Goal: Task Accomplishment & Management: Manage account settings

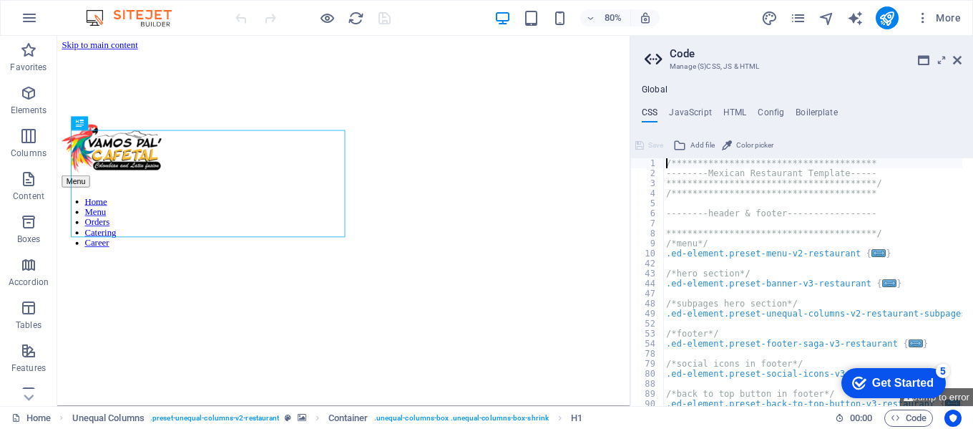
scroll to position [487, 0]
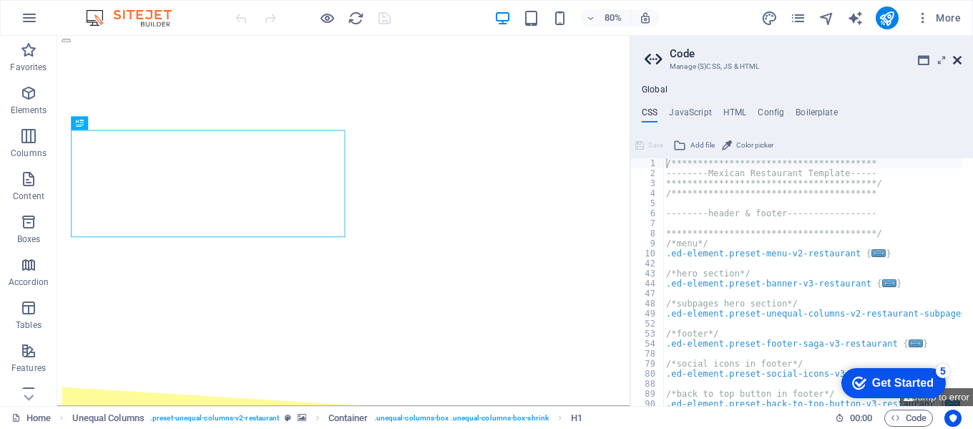
click at [954, 56] on icon at bounding box center [957, 59] width 9 height 11
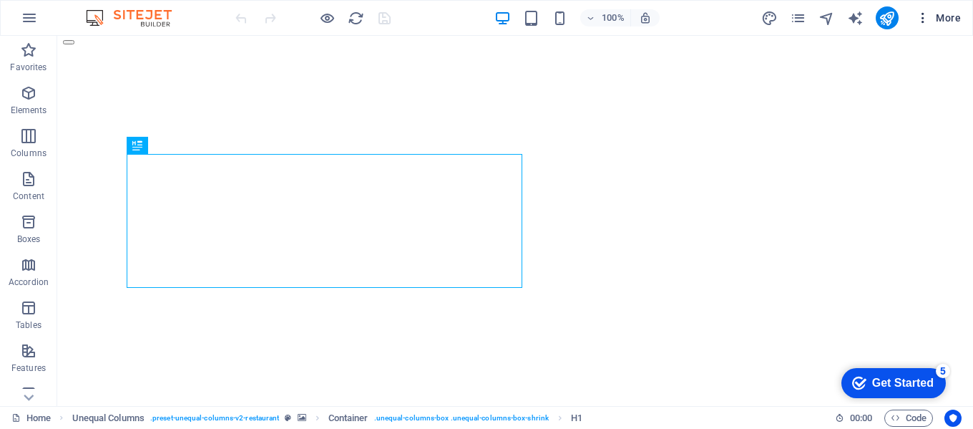
click at [0, 0] on button "More" at bounding box center [0, 0] width 0 height 0
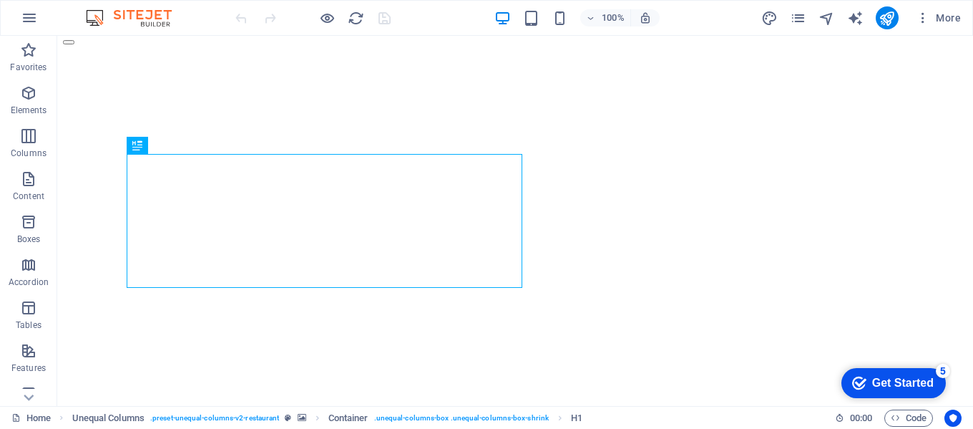
select select "popularity"
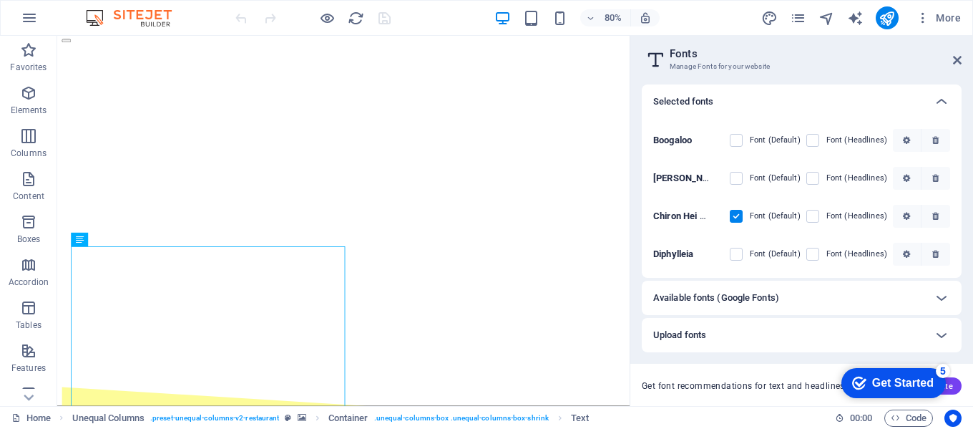
scroll to position [217, 0]
click at [734, 215] on label at bounding box center [736, 216] width 13 height 13
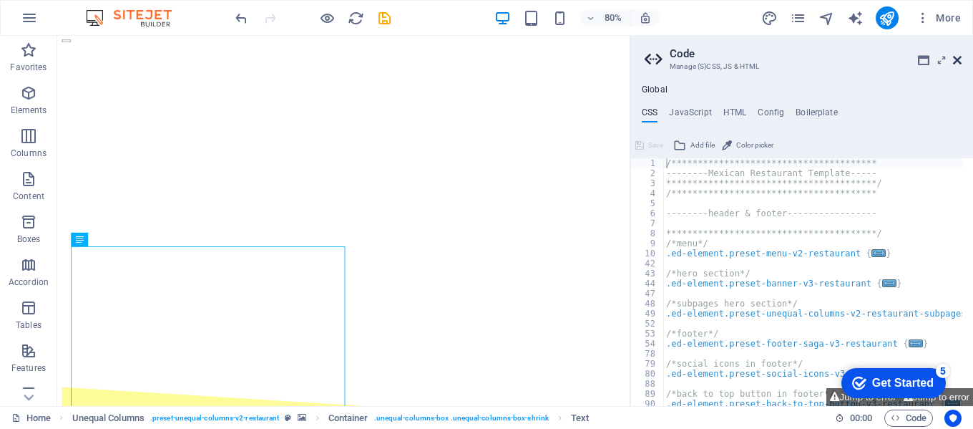
click at [961, 62] on icon at bounding box center [957, 59] width 9 height 11
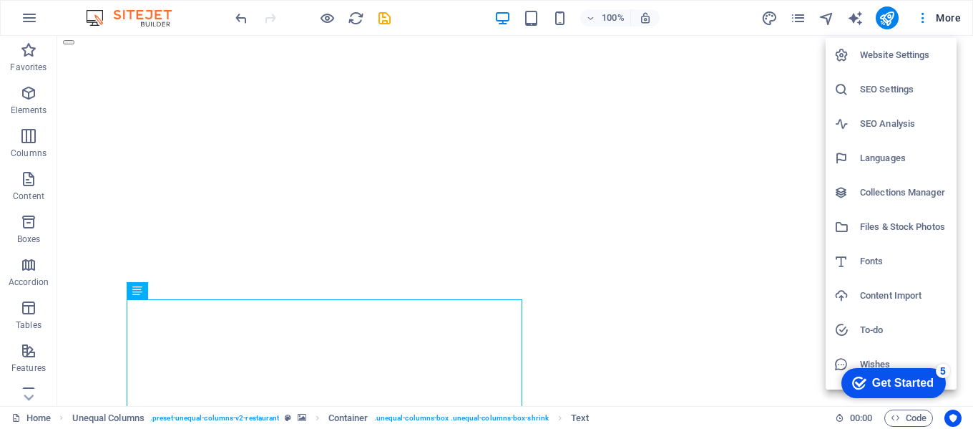
click at [910, 54] on h6 "Website Settings" at bounding box center [904, 55] width 88 height 17
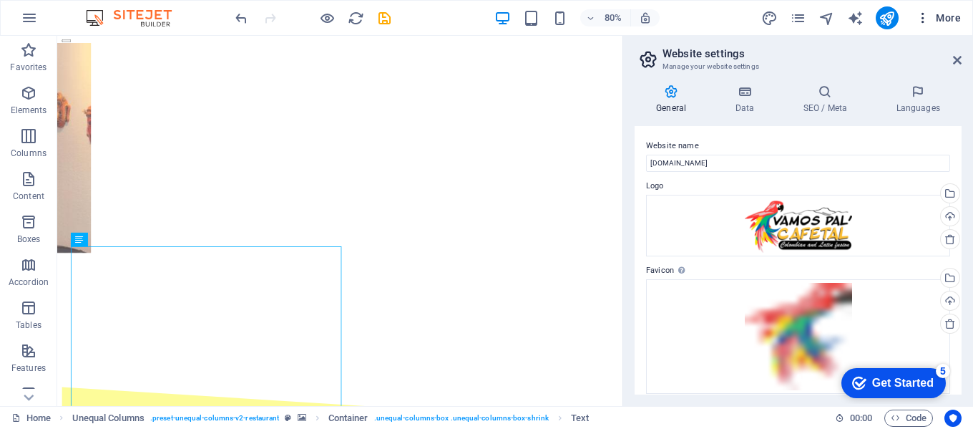
click at [0, 0] on button "More" at bounding box center [0, 0] width 0 height 0
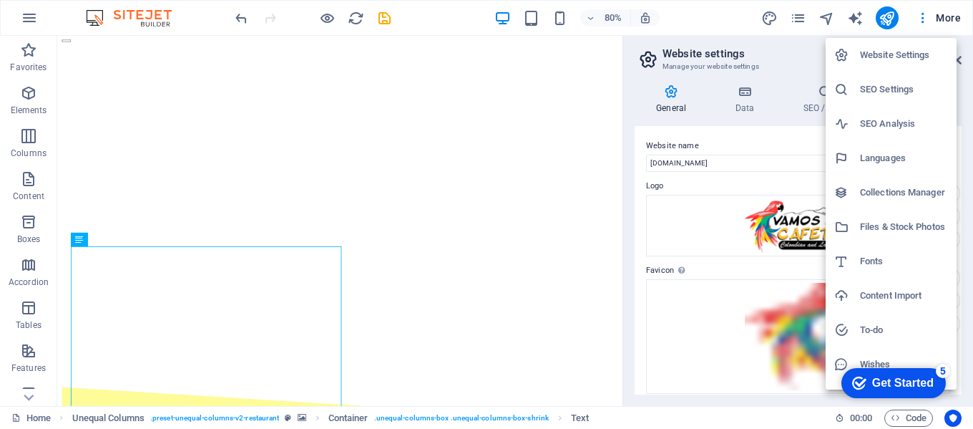
click at [880, 257] on h6 "Fonts" at bounding box center [904, 261] width 88 height 17
select select "popularity"
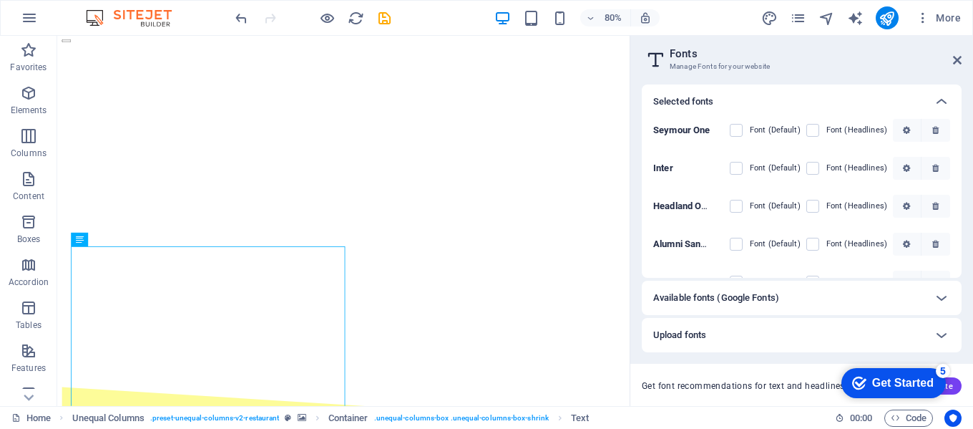
click at [959, 141] on div "Selected fonts Seymour One Font (Default) Font (Headlines) Inter Font (Default)…" at bounding box center [801, 239] width 343 height 333
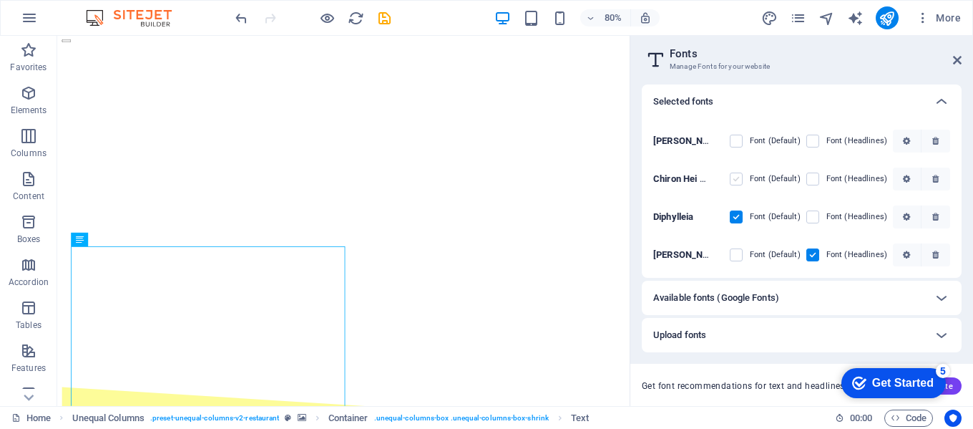
drag, startPoint x: 720, startPoint y: 176, endPoint x: 736, endPoint y: 179, distance: 16.7
click at [736, 179] on div "Chiron Hei HK Font (Default) Font (Headlines)" at bounding box center [801, 179] width 297 height 38
click at [736, 179] on label at bounding box center [736, 178] width 13 height 13
click at [0, 0] on HK "checkbox" at bounding box center [0, 0] width 0 height 0
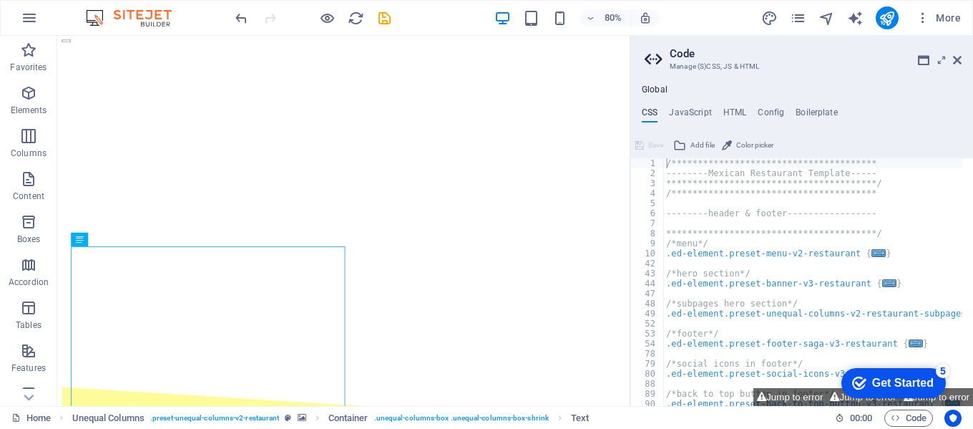
drag, startPoint x: 812, startPoint y: 396, endPoint x: 689, endPoint y: 406, distance: 123.4
click at [689, 406] on div "**********" at bounding box center [486, 221] width 973 height 370
click at [798, 401] on button "Jump to error" at bounding box center [789, 397] width 73 height 18
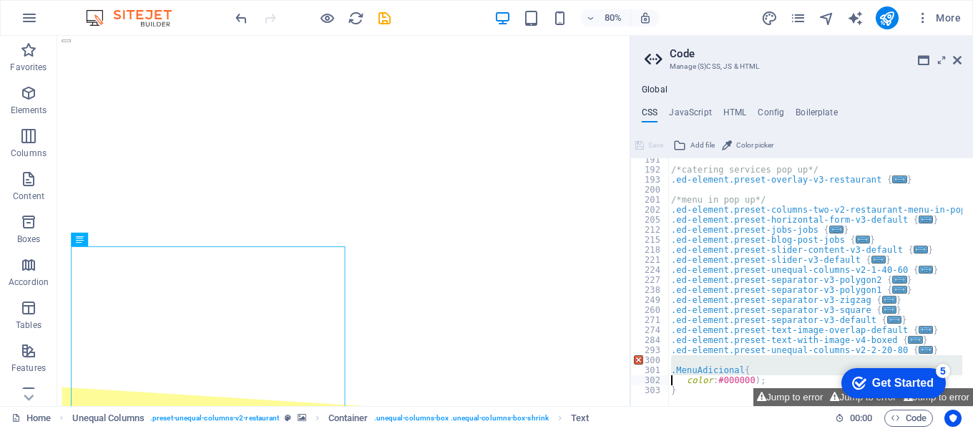
type textarea "color: #000000); }"
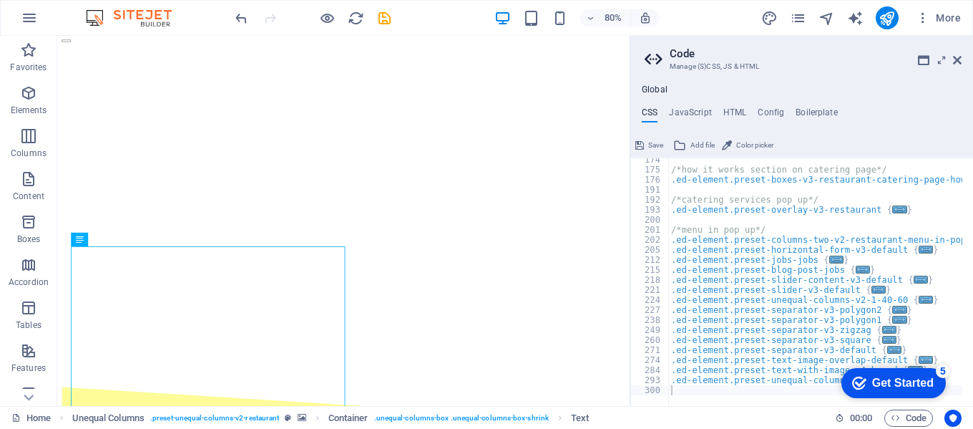
click at [963, 60] on aside "Code Manage (S)CSS, JS & HTML Global CSS JavaScript HTML Config Boilerplate 174…" at bounding box center [801, 221] width 343 height 370
click at [960, 60] on icon at bounding box center [957, 59] width 9 height 11
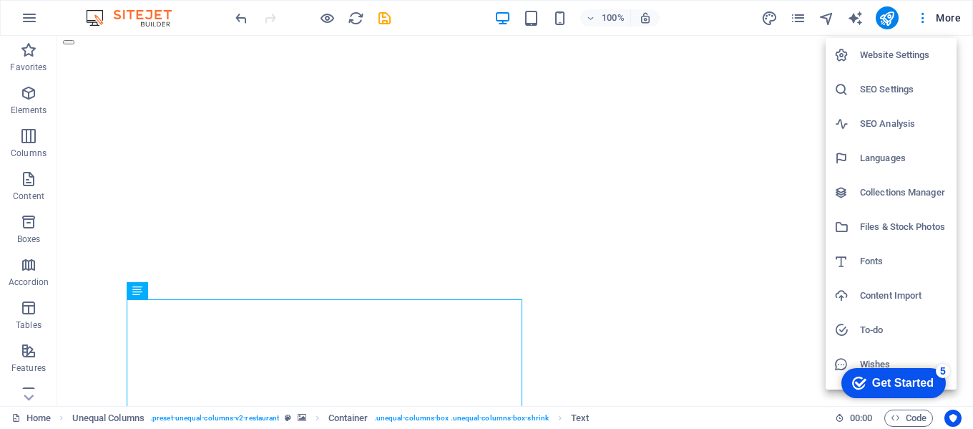
click at [871, 260] on h6 "Fonts" at bounding box center [904, 261] width 88 height 17
select select "popularity"
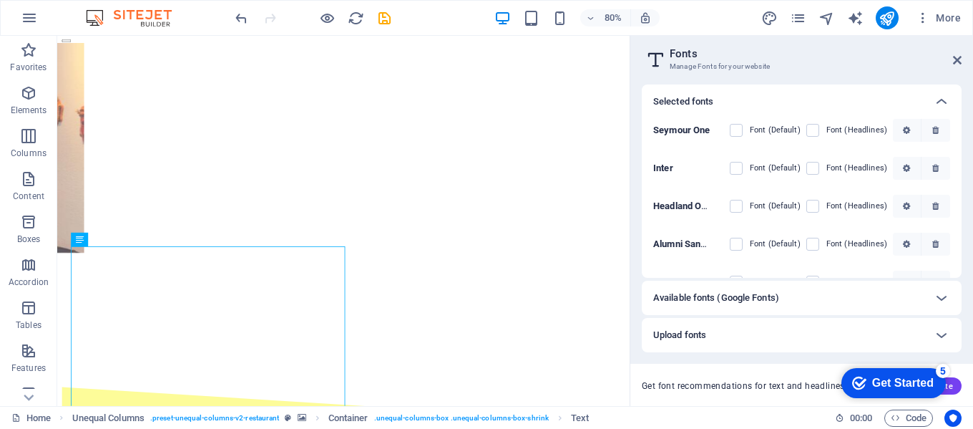
click at [958, 193] on div "Seymour One Font (Default) Font (Headlines) Inter Font (Default) Font (Headline…" at bounding box center [802, 198] width 320 height 159
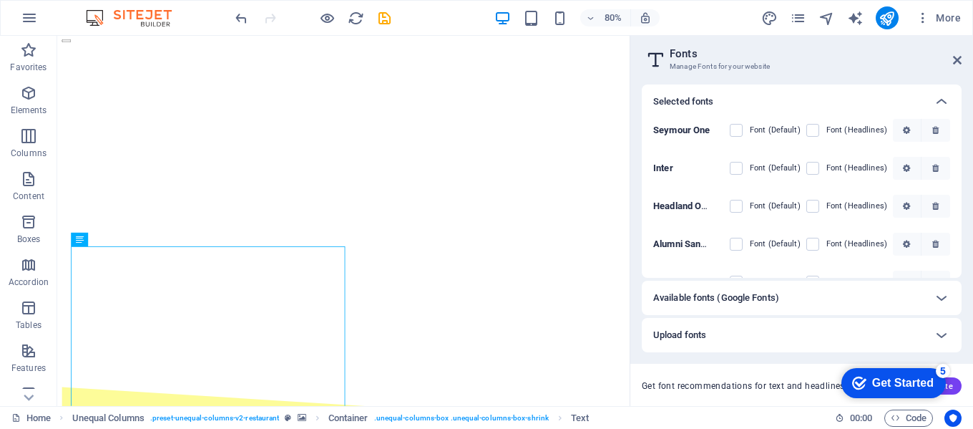
click at [958, 193] on div "Seymour One Font (Default) Font (Headlines) Inter Font (Default) Font (Headline…" at bounding box center [802, 198] width 320 height 159
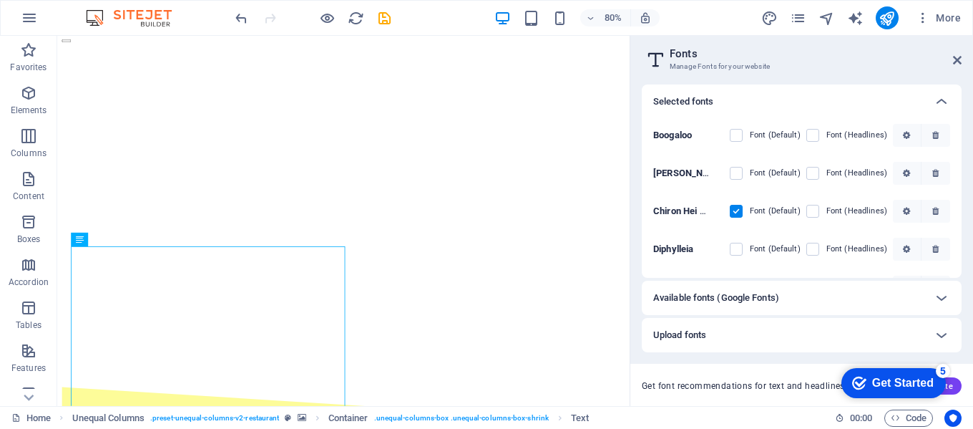
scroll to position [217, 0]
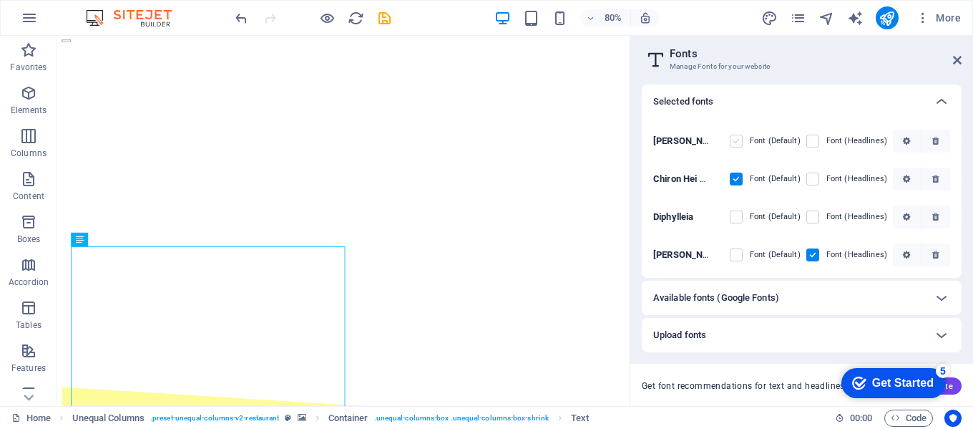
click at [732, 144] on label at bounding box center [736, 140] width 13 height 13
click at [0, 0] on SC "checkbox" at bounding box center [0, 0] width 0 height 0
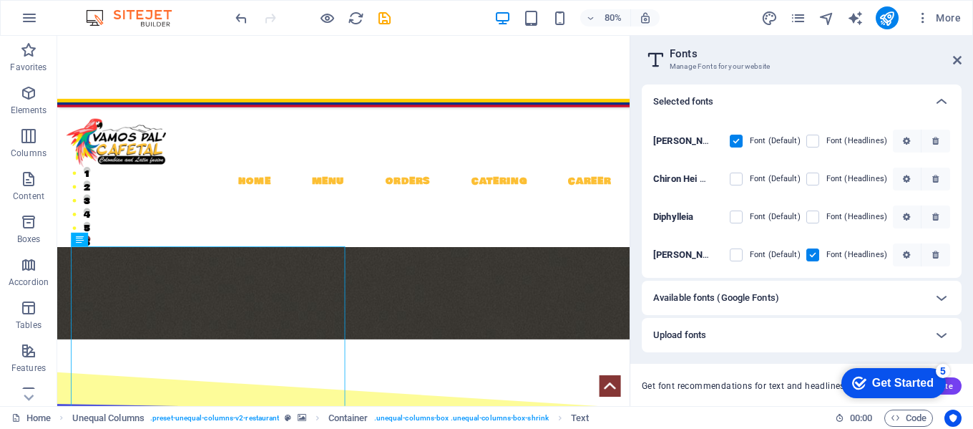
click at [755, 304] on h6 "Available fonts (Google Fonts)" at bounding box center [716, 297] width 126 height 17
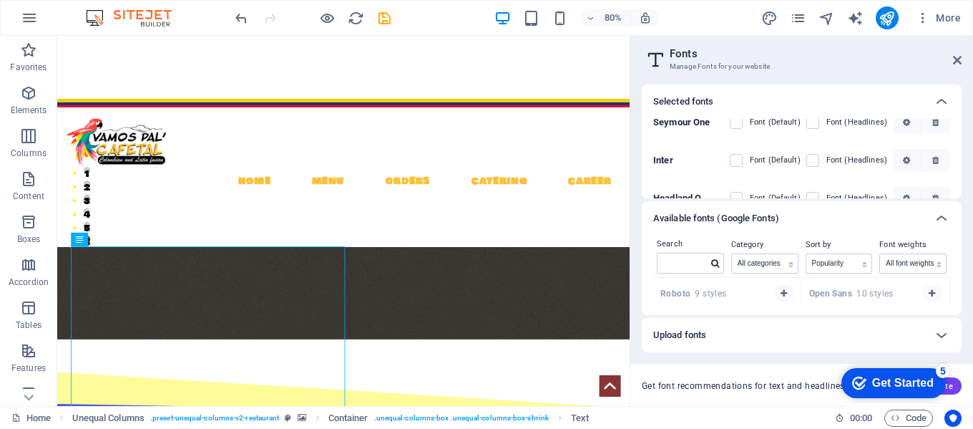
scroll to position [0, 0]
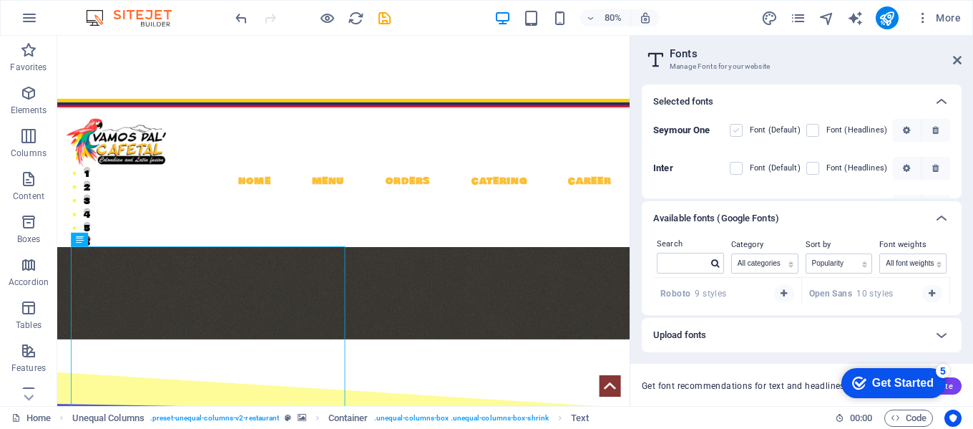
click at [737, 126] on label at bounding box center [736, 130] width 13 height 13
click at [0, 0] on One "checkbox" at bounding box center [0, 0] width 0 height 0
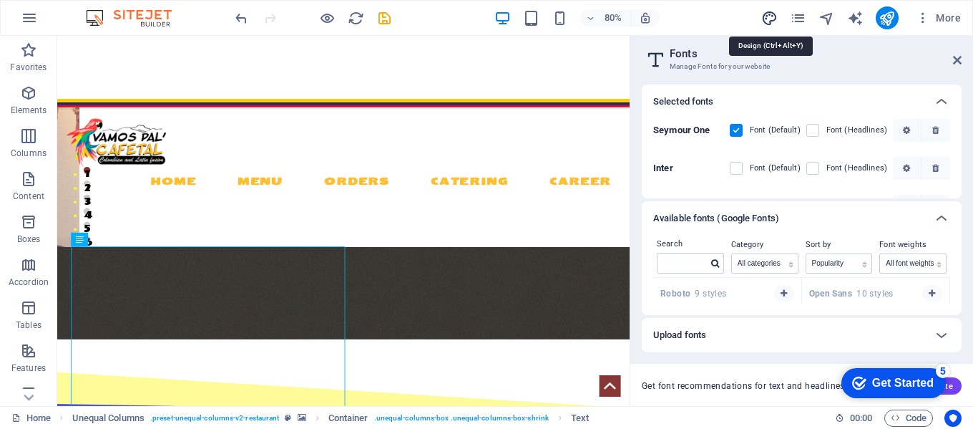
select select "rem"
select select "400"
select select "px"
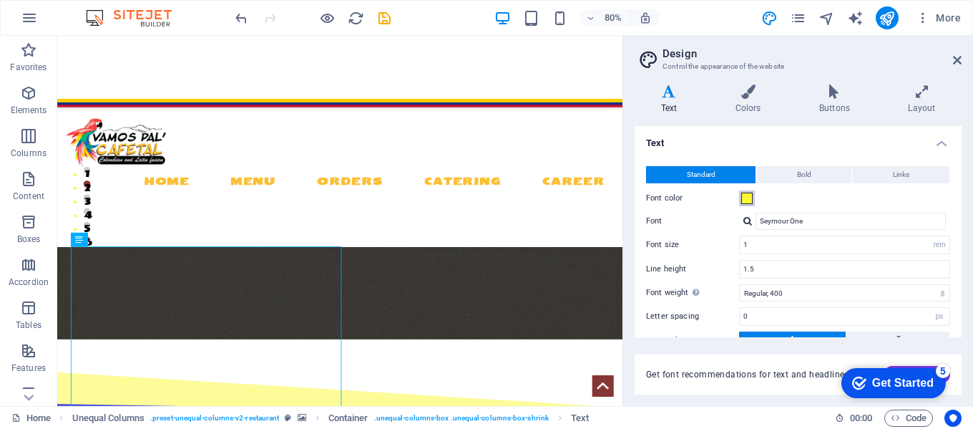
click at [746, 197] on span at bounding box center [746, 197] width 11 height 11
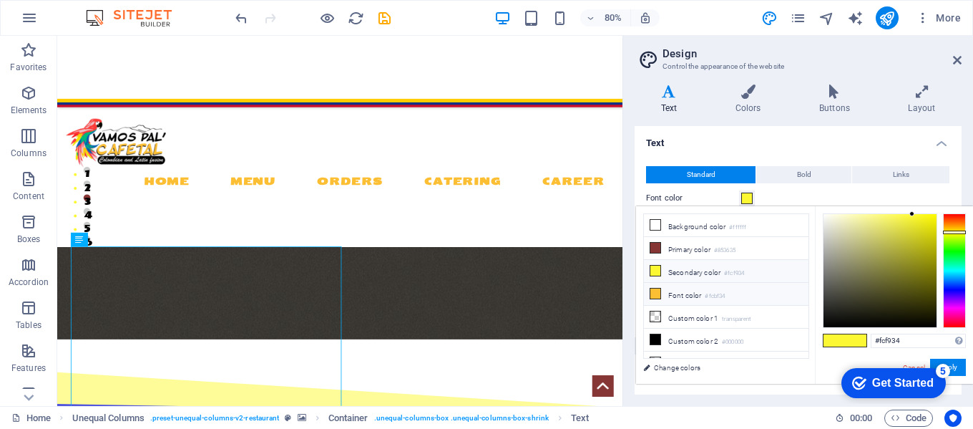
click at [672, 294] on li "Font color #fcbf34" at bounding box center [726, 294] width 165 height 23
type input "#fcbf34"
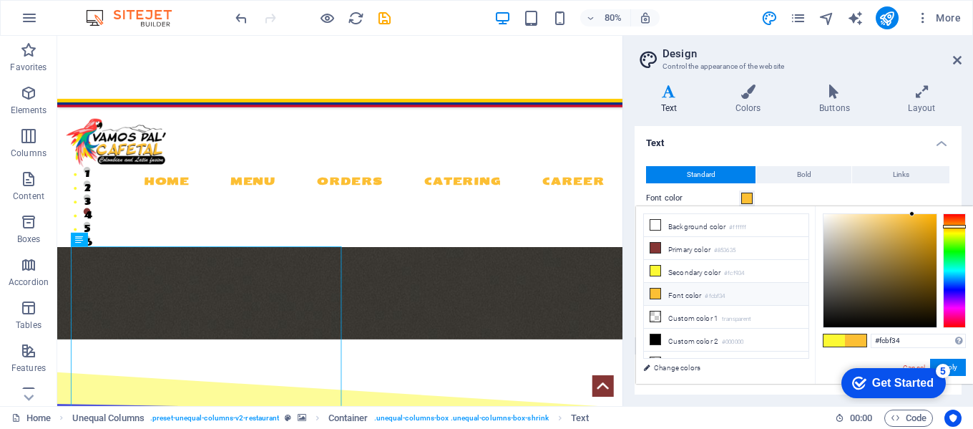
click at [651, 290] on icon at bounding box center [655, 293] width 10 height 10
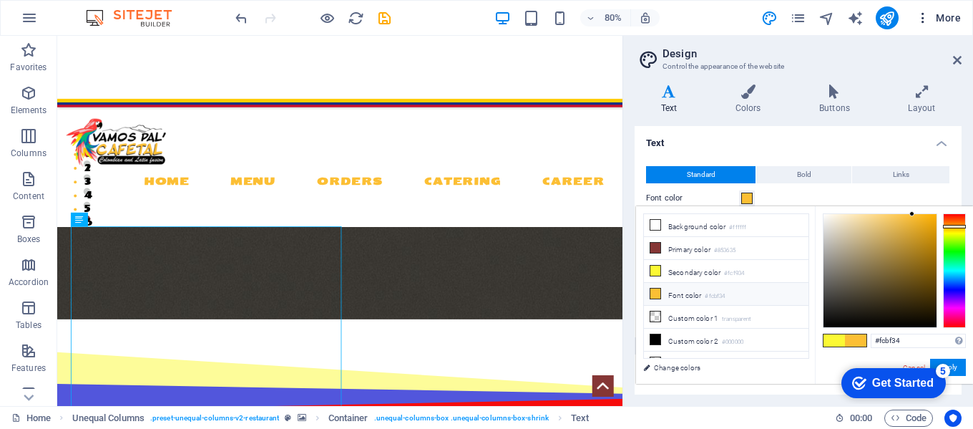
click at [920, 22] on icon "button" at bounding box center [923, 18] width 14 height 14
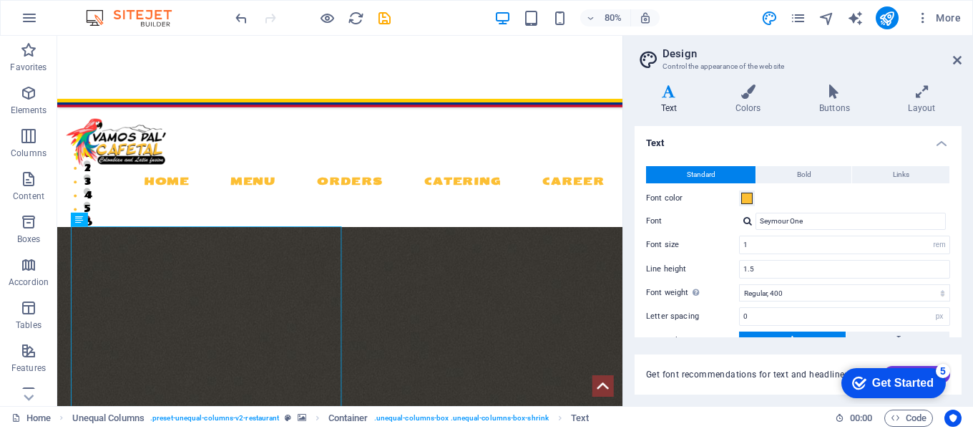
click at [919, 24] on div "Website Settings SEO Settings SEO Analysis Languages Collections Manager Files …" at bounding box center [486, 219] width 973 height 420
click at [923, 18] on icon "button" at bounding box center [923, 18] width 14 height 14
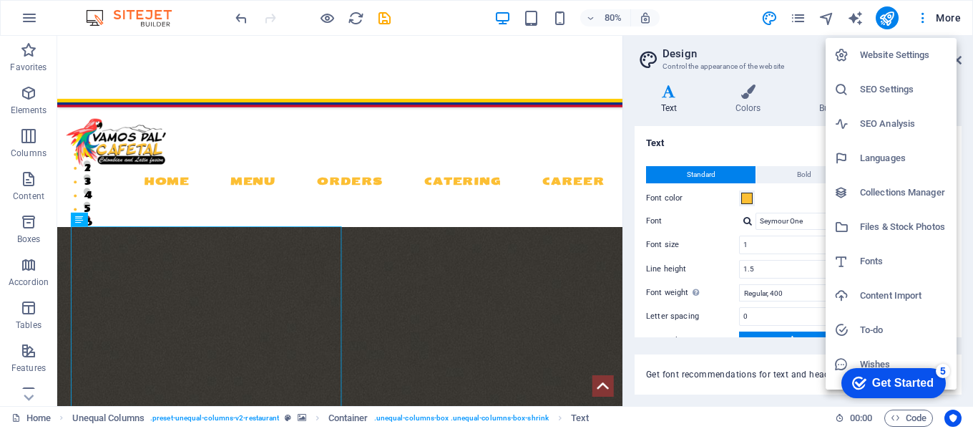
click at [858, 260] on div at bounding box center [847, 261] width 26 height 14
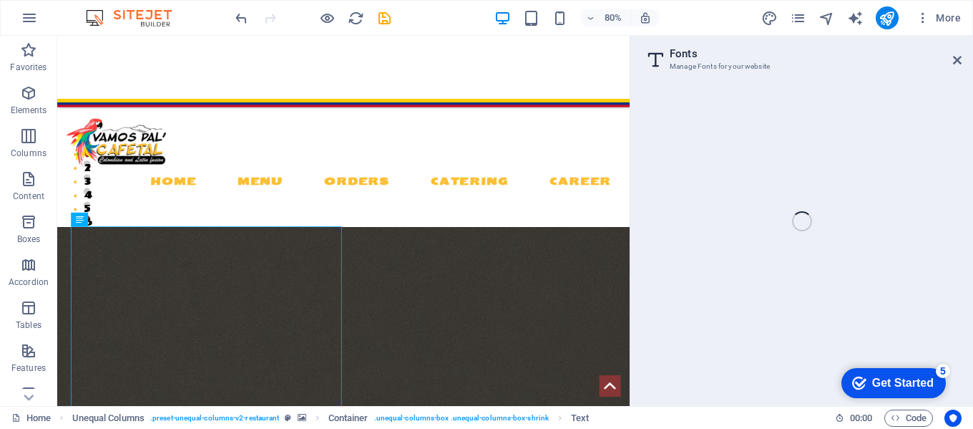
select select "popularity"
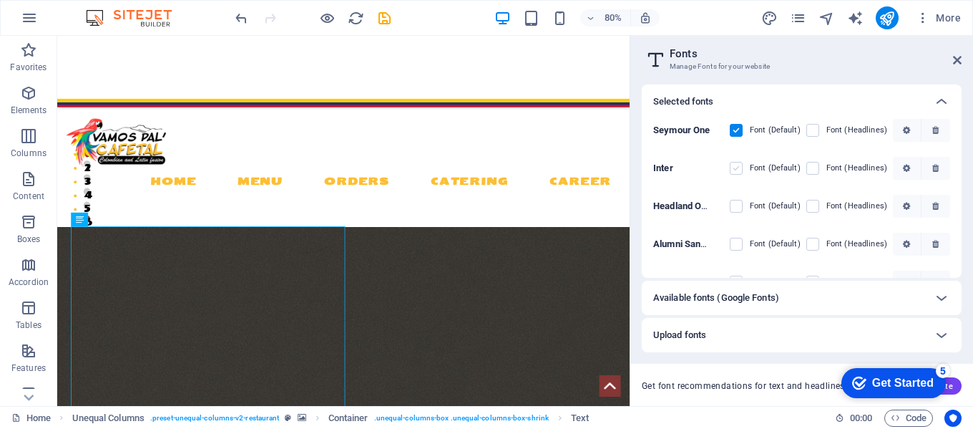
click at [733, 164] on label at bounding box center [736, 168] width 13 height 13
click at [0, 0] on input "checkbox" at bounding box center [0, 0] width 0 height 0
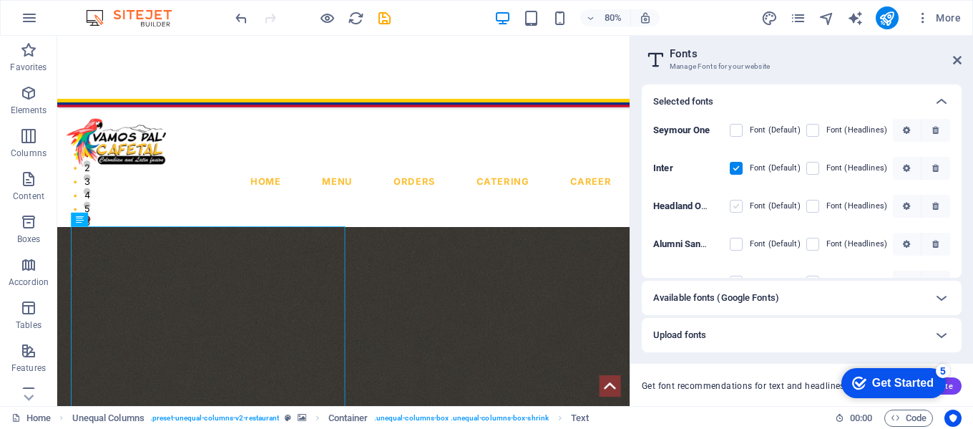
click at [734, 206] on label at bounding box center [736, 206] width 13 height 13
click at [0, 0] on One "checkbox" at bounding box center [0, 0] width 0 height 0
click at [956, 60] on icon at bounding box center [957, 59] width 9 height 11
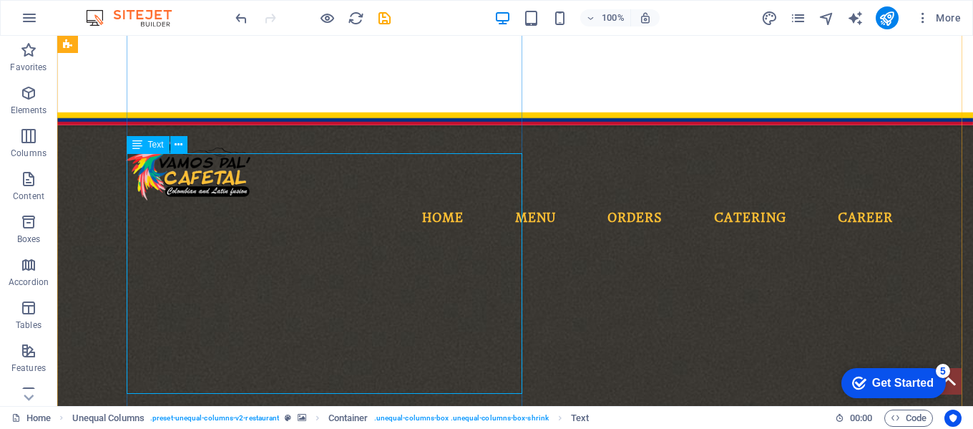
scroll to position [622, 0]
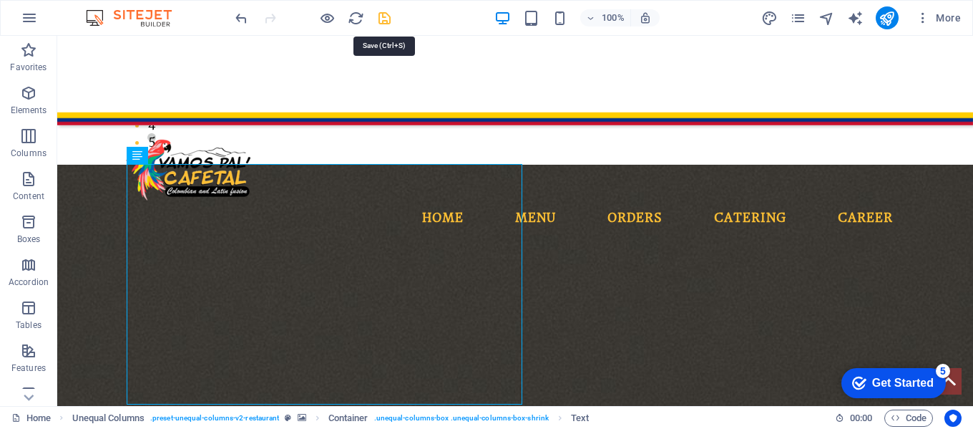
click at [381, 11] on icon "save" at bounding box center [384, 18] width 16 height 16
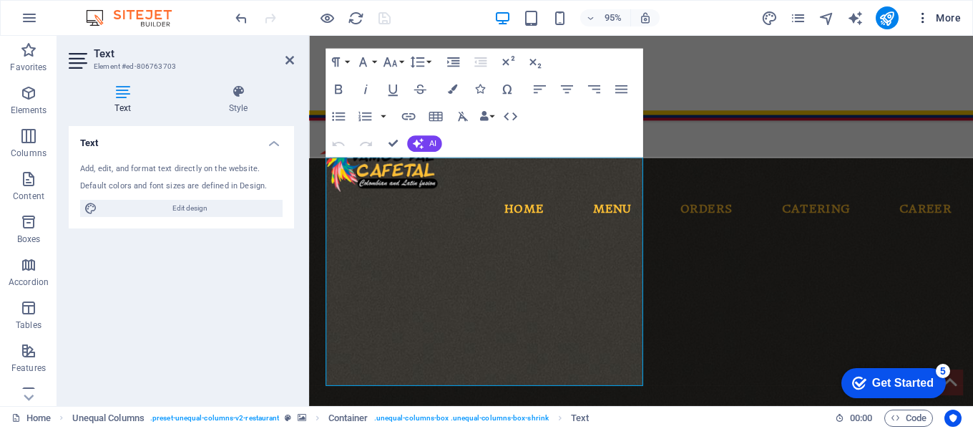
click at [924, 21] on icon "button" at bounding box center [923, 18] width 14 height 14
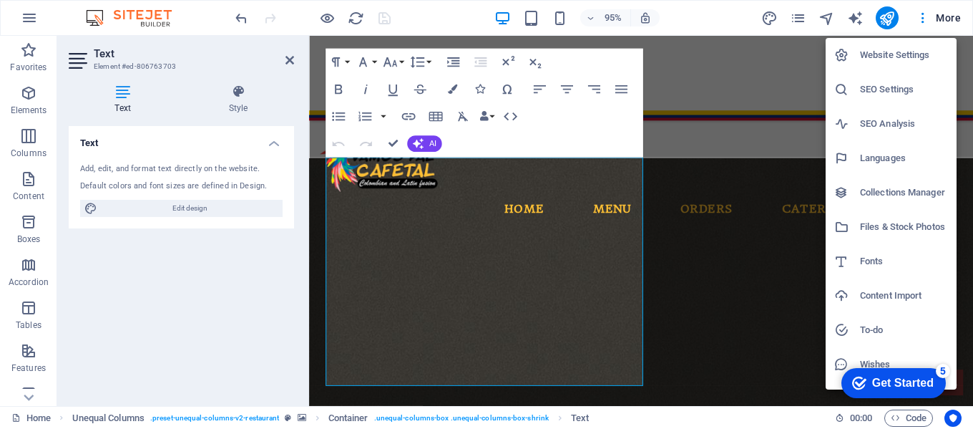
click at [883, 258] on h6 "Fonts" at bounding box center [904, 261] width 88 height 17
select select "popularity"
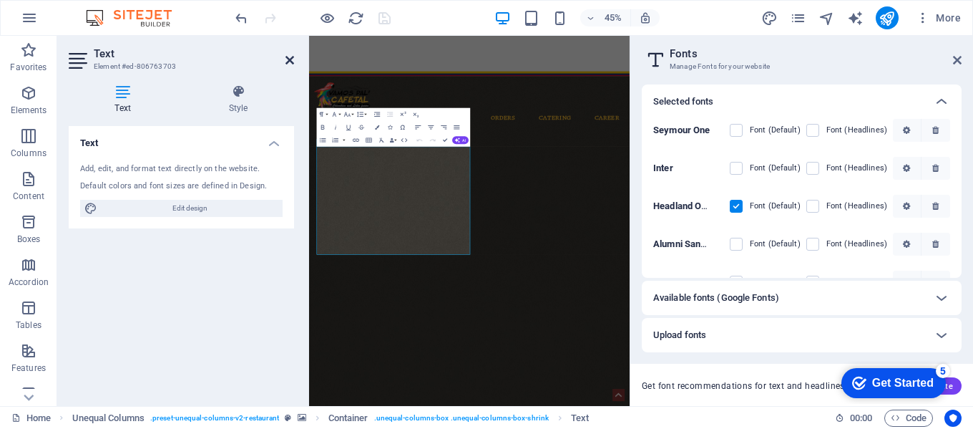
click at [292, 65] on icon at bounding box center [289, 59] width 9 height 11
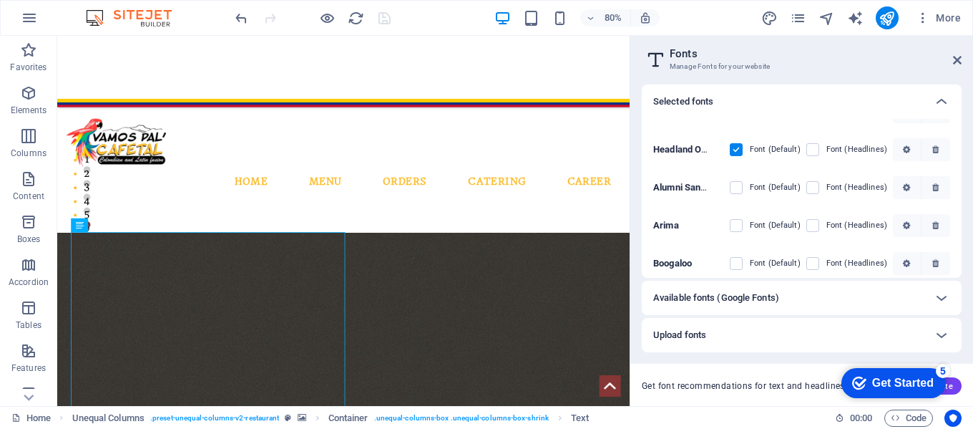
scroll to position [56, 0]
click at [728, 189] on div "Alumni Sans Inline One Font (Default) Font (Headlines)" at bounding box center [801, 188] width 297 height 38
click at [735, 190] on label at bounding box center [736, 188] width 13 height 13
click at [0, 0] on One "checkbox" at bounding box center [0, 0] width 0 height 0
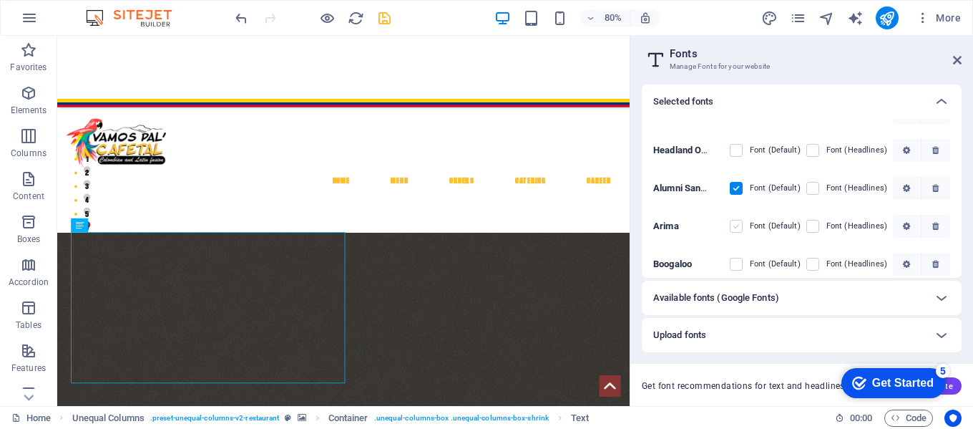
click at [737, 227] on label at bounding box center [736, 226] width 13 height 13
click at [0, 0] on input "checkbox" at bounding box center [0, 0] width 0 height 0
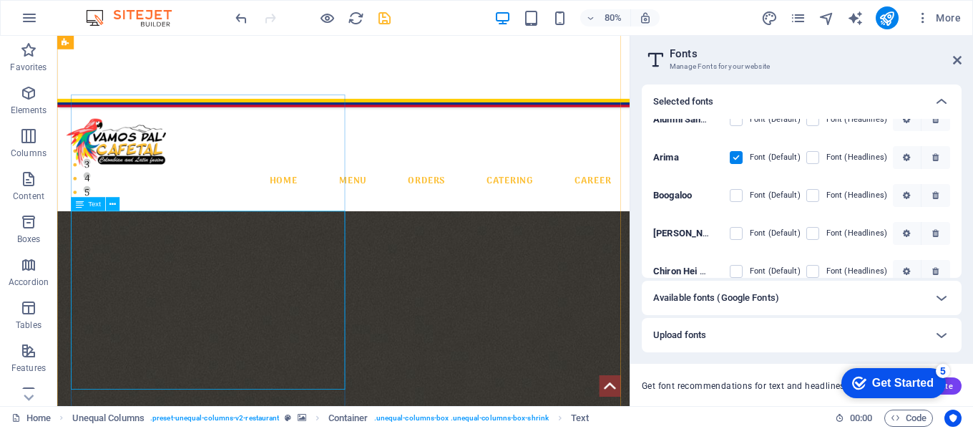
scroll to position [504, 0]
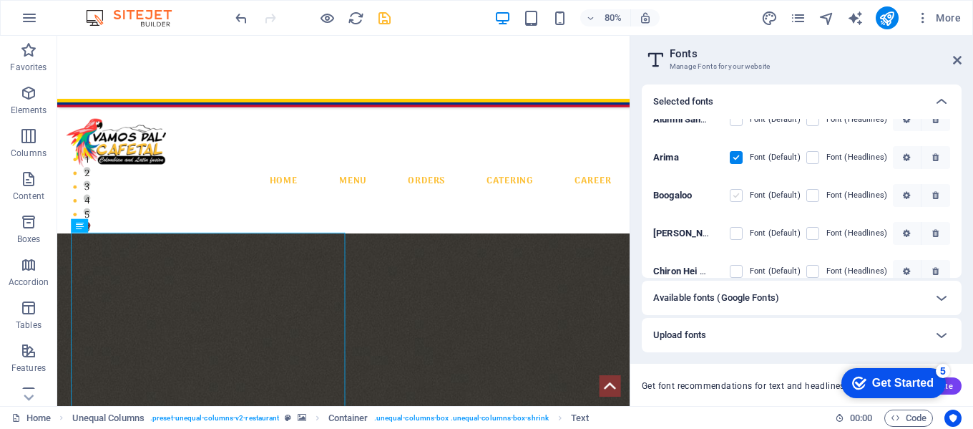
click at [731, 195] on label at bounding box center [736, 195] width 13 height 13
click at [0, 0] on input "checkbox" at bounding box center [0, 0] width 0 height 0
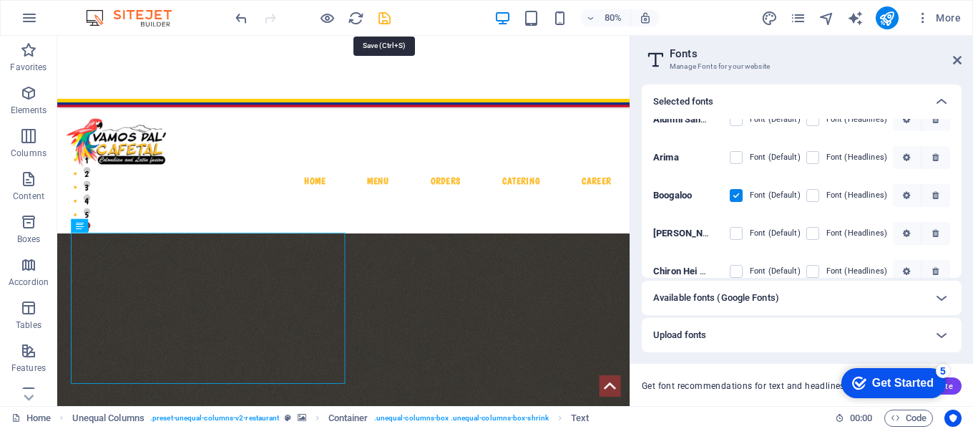
click at [385, 17] on icon "save" at bounding box center [384, 18] width 16 height 16
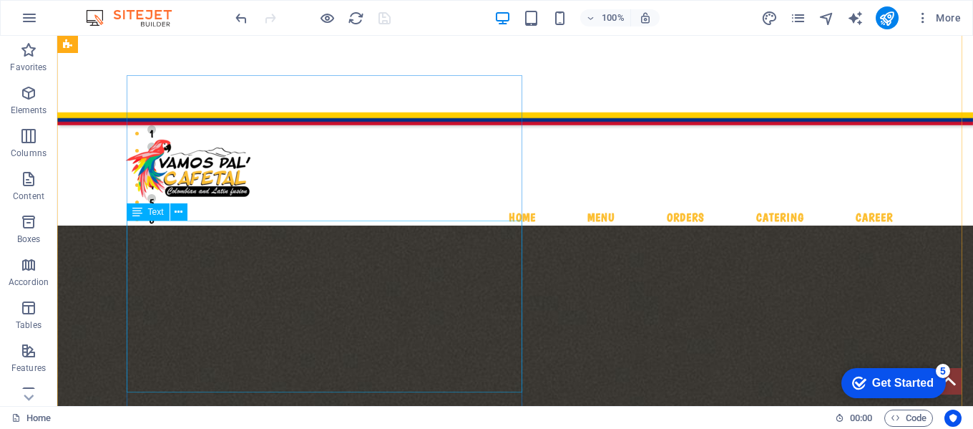
scroll to position [566, 0]
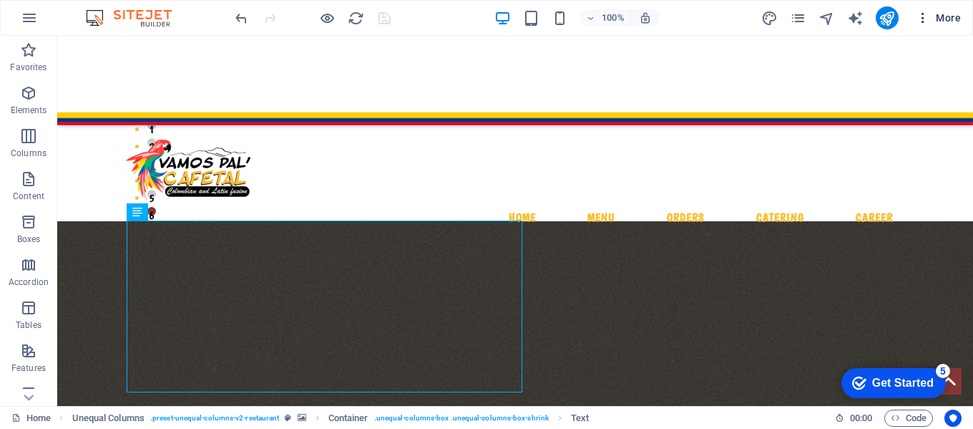
click at [916, 19] on icon "button" at bounding box center [923, 18] width 14 height 14
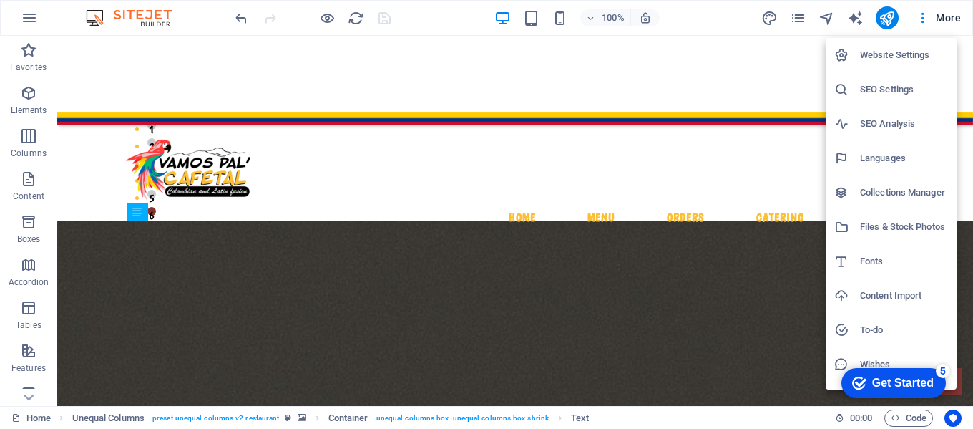
click at [866, 263] on h6 "Fonts" at bounding box center [904, 261] width 88 height 17
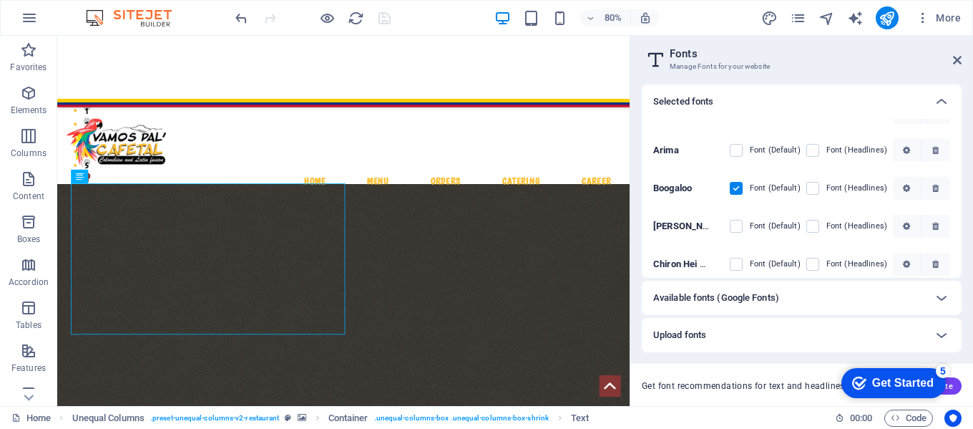
scroll to position [136, 0]
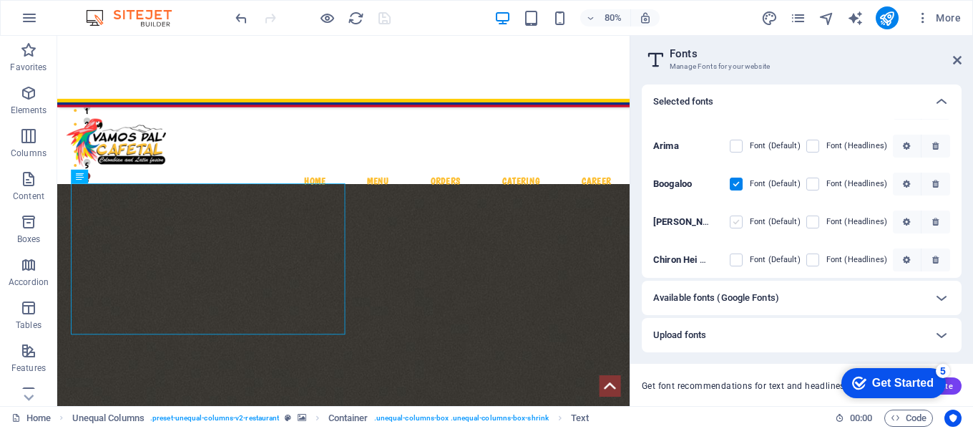
click at [736, 219] on label at bounding box center [736, 221] width 13 height 13
click at [0, 0] on SC "checkbox" at bounding box center [0, 0] width 0 height 0
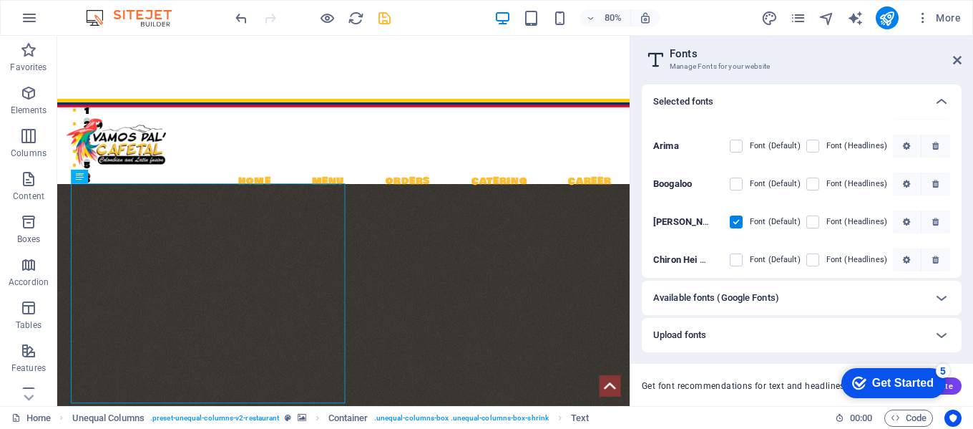
scroll to position [217, 0]
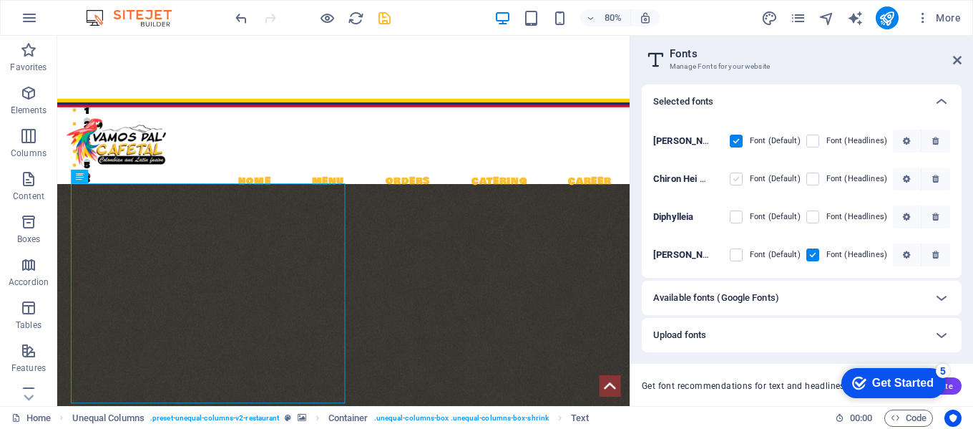
click at [735, 172] on label at bounding box center [736, 178] width 13 height 13
click at [0, 0] on HK "checkbox" at bounding box center [0, 0] width 0 height 0
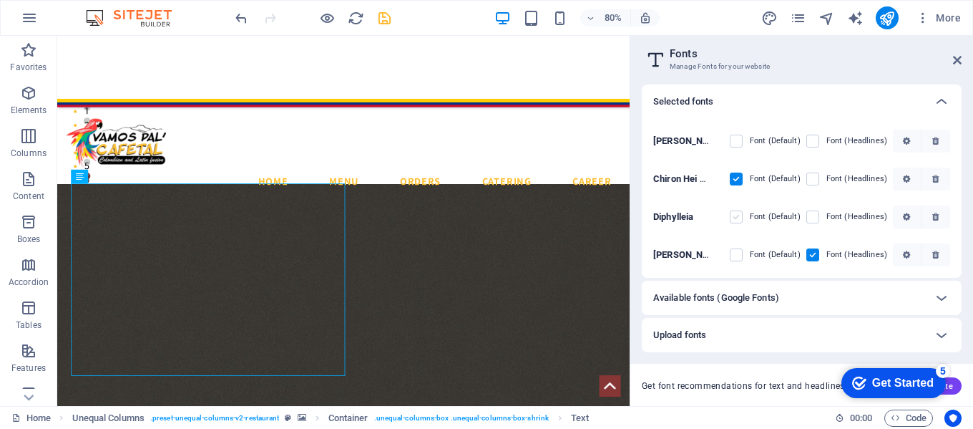
click at [737, 218] on label at bounding box center [736, 216] width 13 height 13
click at [0, 0] on input "checkbox" at bounding box center [0, 0] width 0 height 0
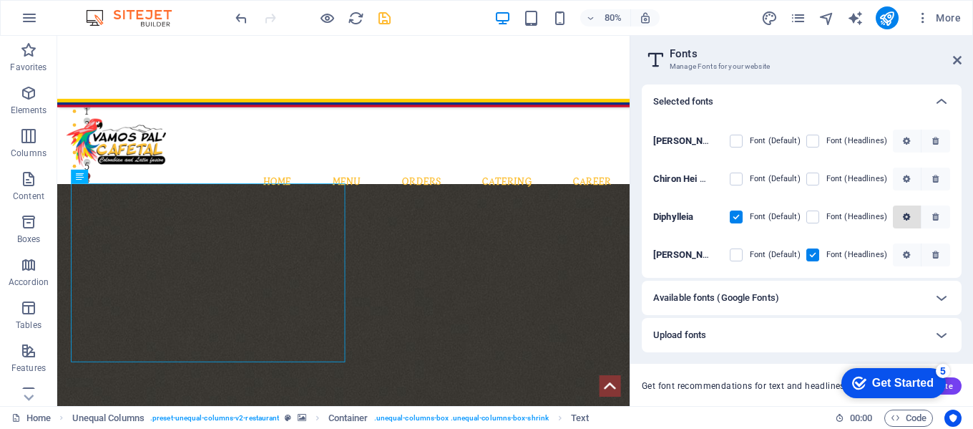
click at [911, 217] on span "button" at bounding box center [907, 216] width 16 height 9
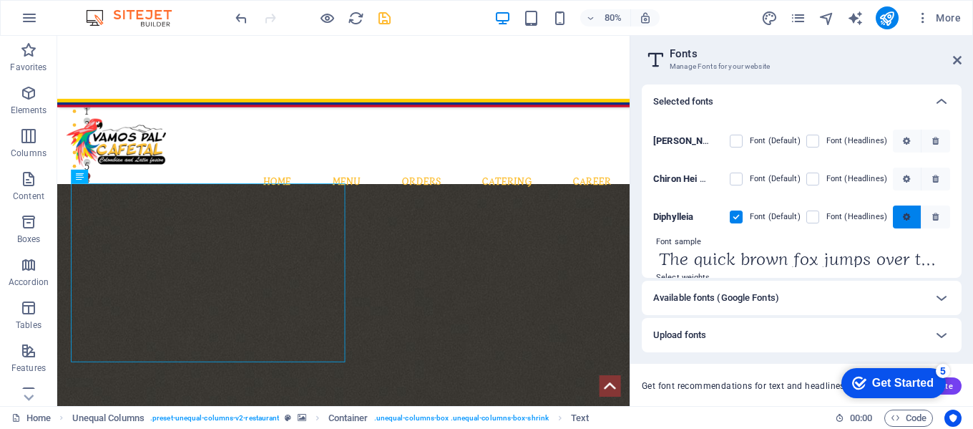
click at [898, 221] on button "button" at bounding box center [907, 216] width 29 height 23
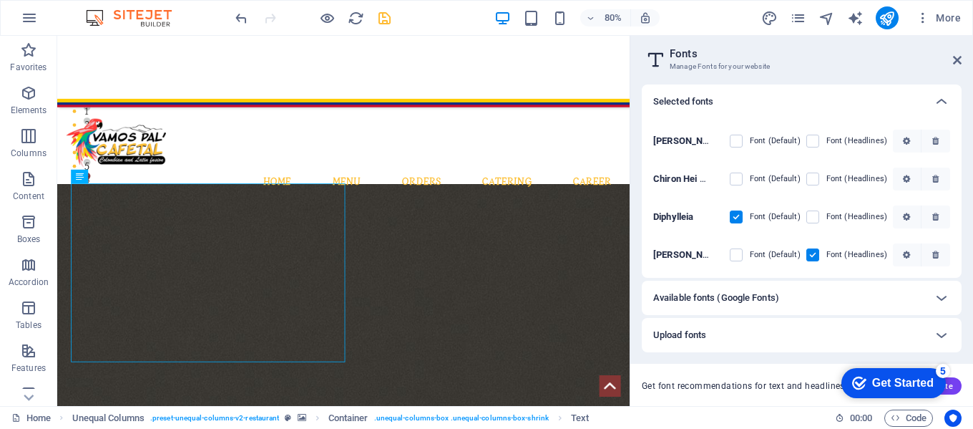
click at [695, 295] on h6 "Available fonts (Google Fonts)" at bounding box center [716, 297] width 126 height 17
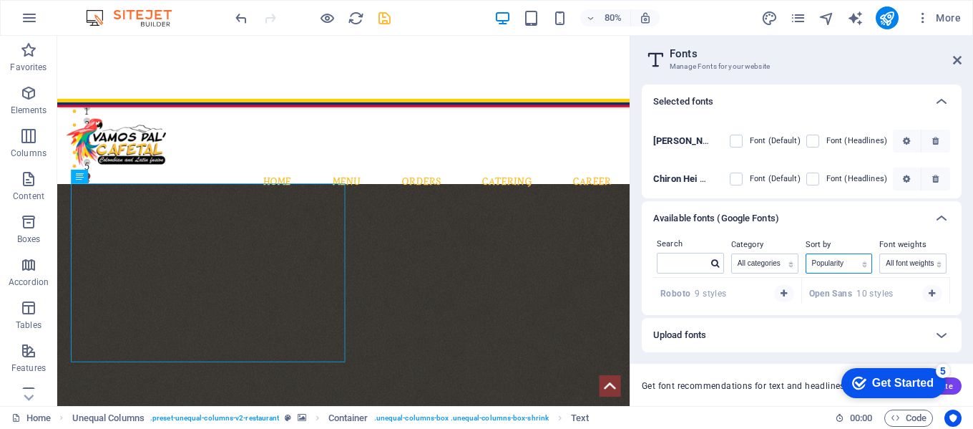
click at [846, 268] on select "Name Category Popularity" at bounding box center [839, 263] width 66 height 19
select select "name"
click at [806, 254] on select "Name Category Popularity" at bounding box center [839, 263] width 66 height 19
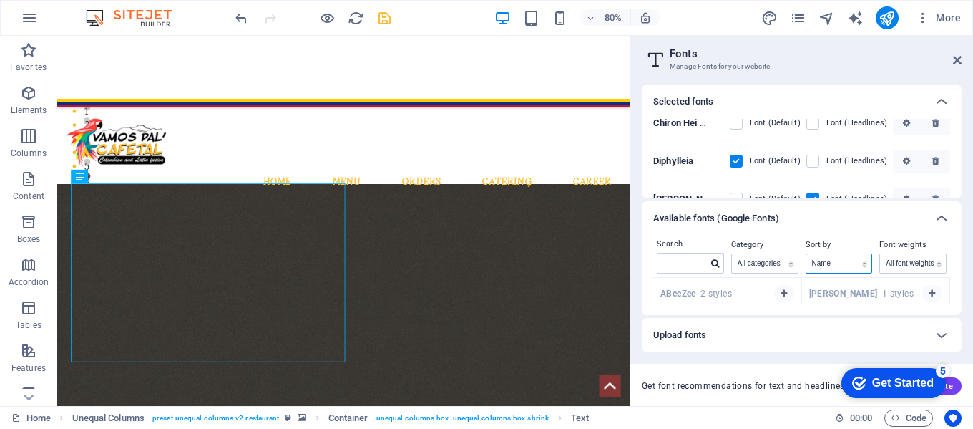
scroll to position [281, 0]
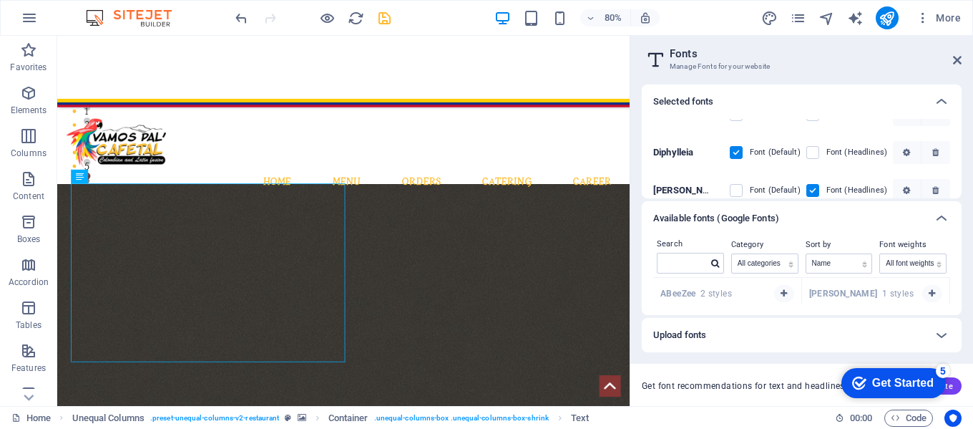
drag, startPoint x: 948, startPoint y: 277, endPoint x: 948, endPoint y: 254, distance: 22.9
click at [948, 254] on div "Search Category All categories serif display monospace sans-serif handwriting S…" at bounding box center [801, 256] width 297 height 42
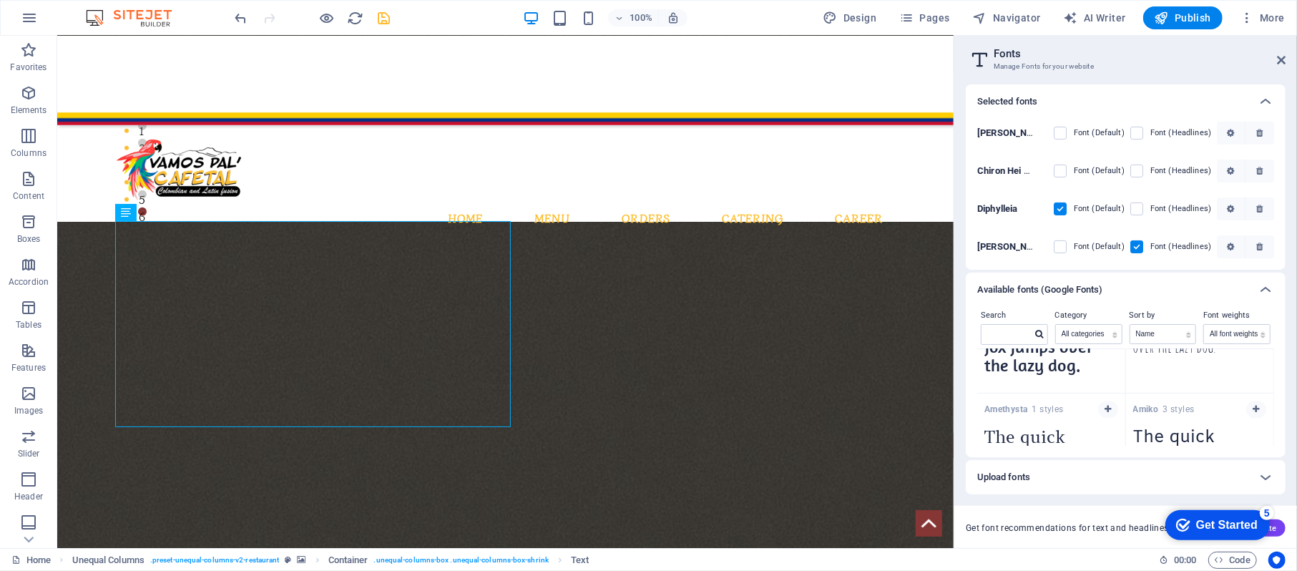
scroll to position [3215, 0]
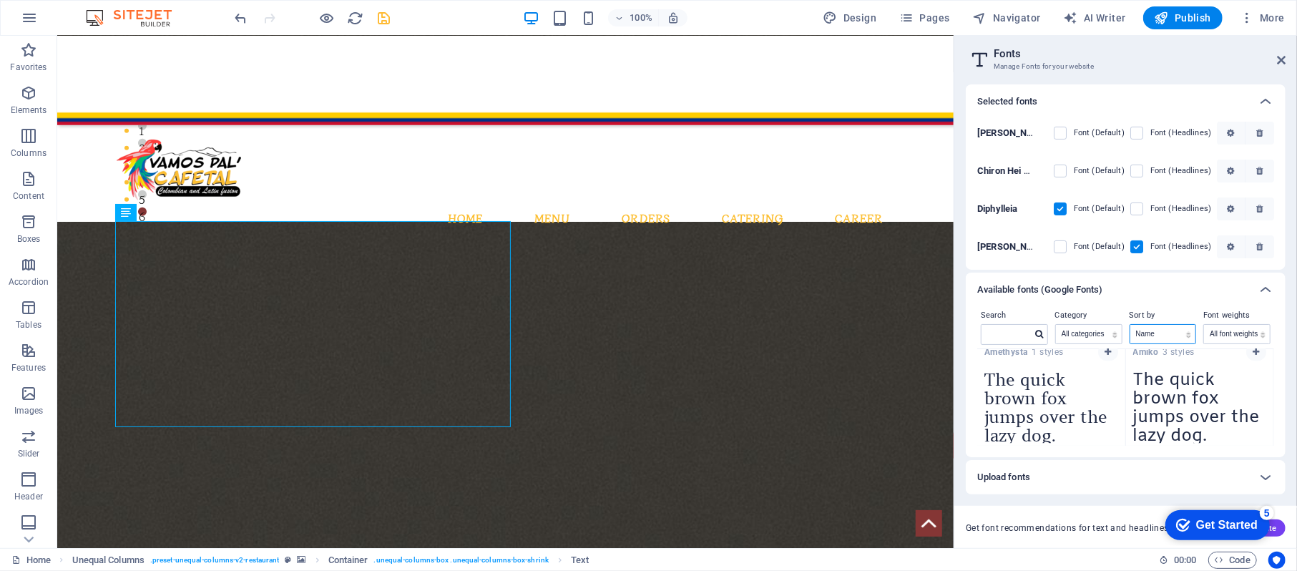
click at [972, 328] on select "Name Category Popularity" at bounding box center [1163, 334] width 66 height 19
click at [972, 325] on select "Name Category Popularity" at bounding box center [1163, 334] width 66 height 19
click at [972, 428] on div "Amiko 3 styles The quick brown fox jumps over the lazy dog. Copy text to all pr…" at bounding box center [1200, 391] width 149 height 110
drag, startPoint x: 1271, startPoint y: 434, endPoint x: 1268, endPoint y: 339, distance: 94.5
drag, startPoint x: 1268, startPoint y: 339, endPoint x: 1296, endPoint y: 381, distance: 50.6
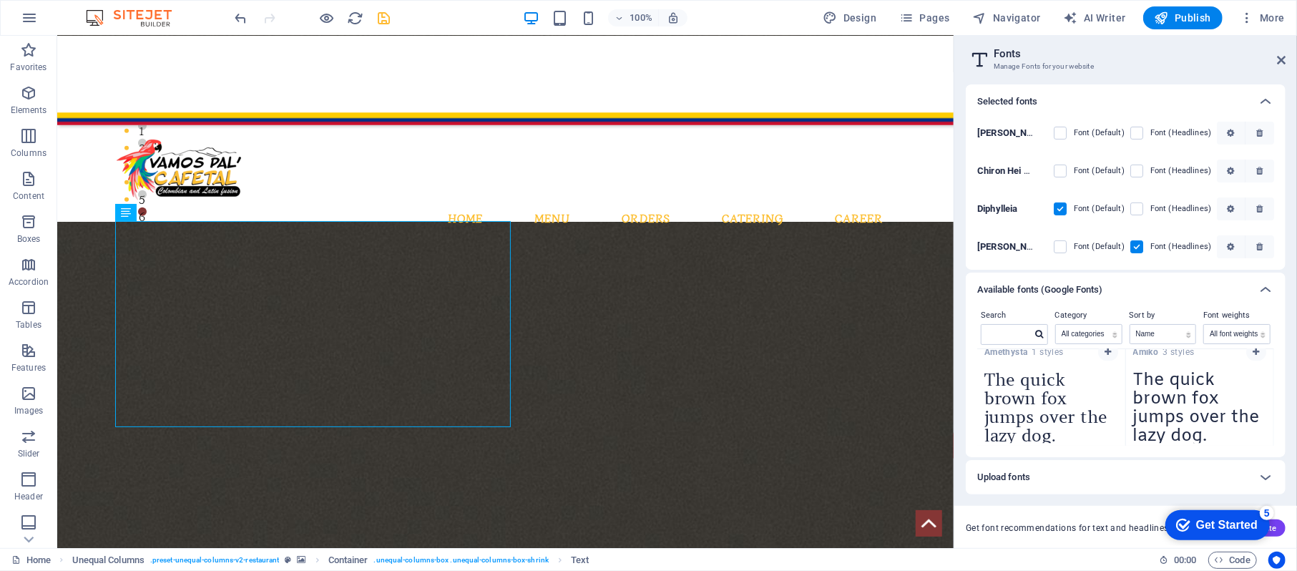
click at [972, 381] on div "Selected fonts Seymour One Font (Default) Font (Headlines) Inter Font (Default)…" at bounding box center [1125, 310] width 343 height 475
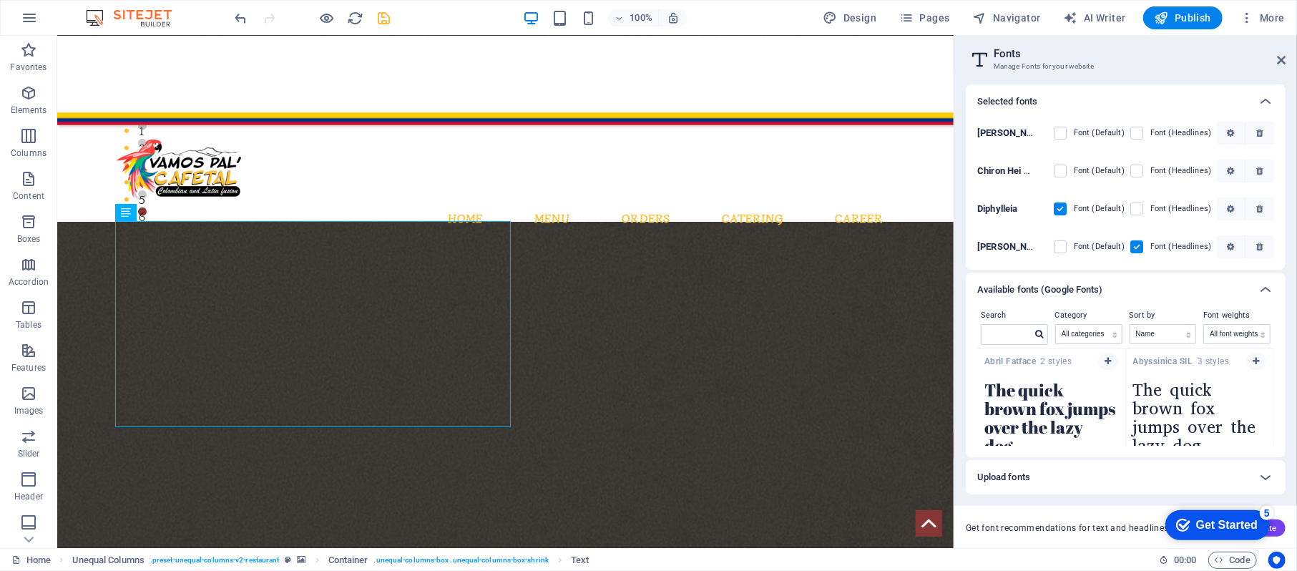
scroll to position [0, 0]
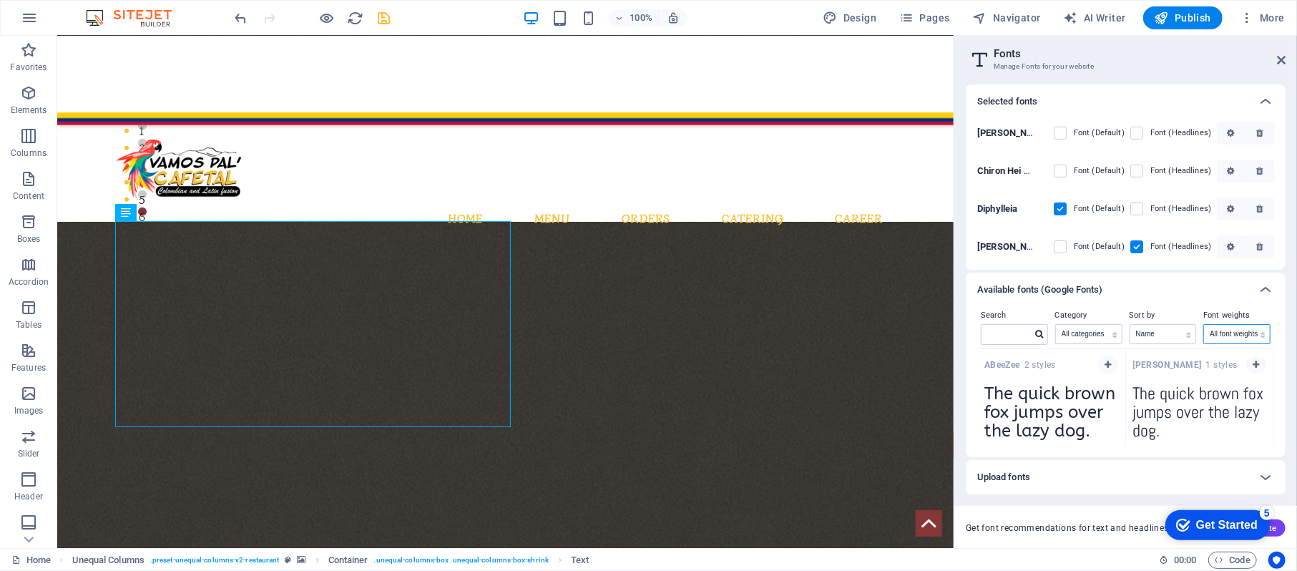
click at [972, 333] on select "All font weights 100 100italic 200 200italic 300 300italic 500 500italic 600 60…" at bounding box center [1237, 334] width 66 height 19
click at [972, 366] on span "[PERSON_NAME] 1 styles" at bounding box center [1185, 364] width 104 height 11
click at [972, 335] on select "Name Category Popularity" at bounding box center [1163, 334] width 66 height 19
drag, startPoint x: 1169, startPoint y: 335, endPoint x: 1105, endPoint y: 335, distance: 63.7
click at [972, 335] on div "Search Category All categories serif display monospace sans-serif handwriting S…" at bounding box center [1125, 328] width 297 height 42
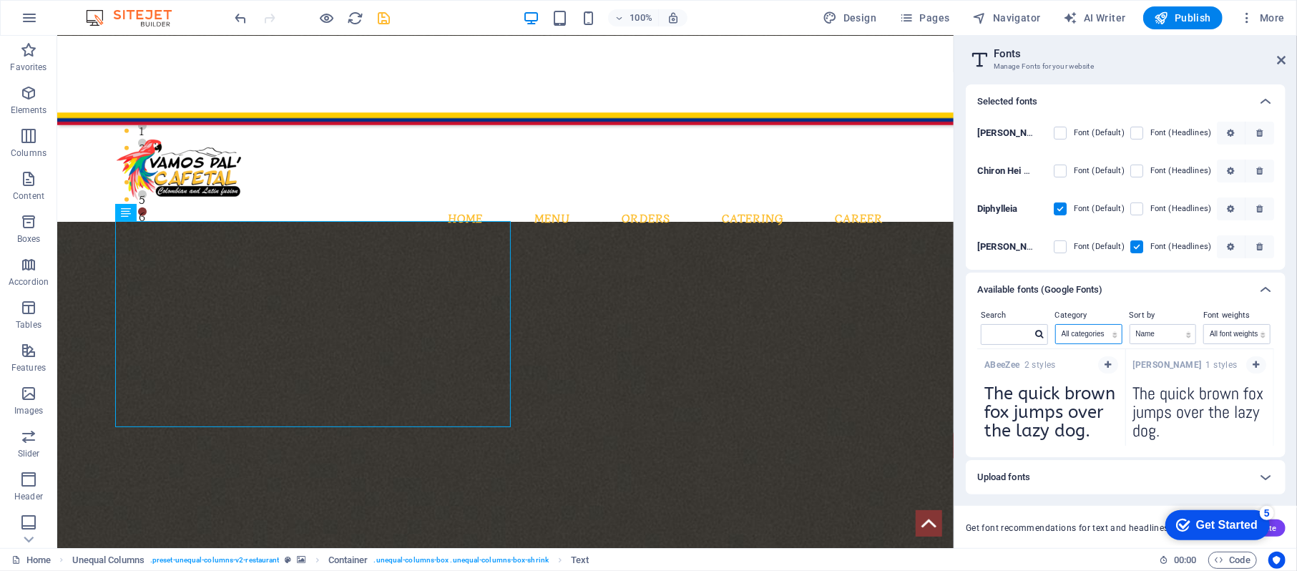
click at [972, 335] on select "All categories serif display monospace sans-serif handwriting" at bounding box center [1089, 334] width 66 height 19
drag, startPoint x: 1271, startPoint y: 359, endPoint x: 1216, endPoint y: 307, distance: 75.4
click at [972, 307] on div "Search Category All categories serif display monospace sans-serif handwriting S…" at bounding box center [1125, 377] width 297 height 140
click at [388, 14] on icon "save" at bounding box center [384, 18] width 16 height 16
